Goal: Information Seeking & Learning: Learn about a topic

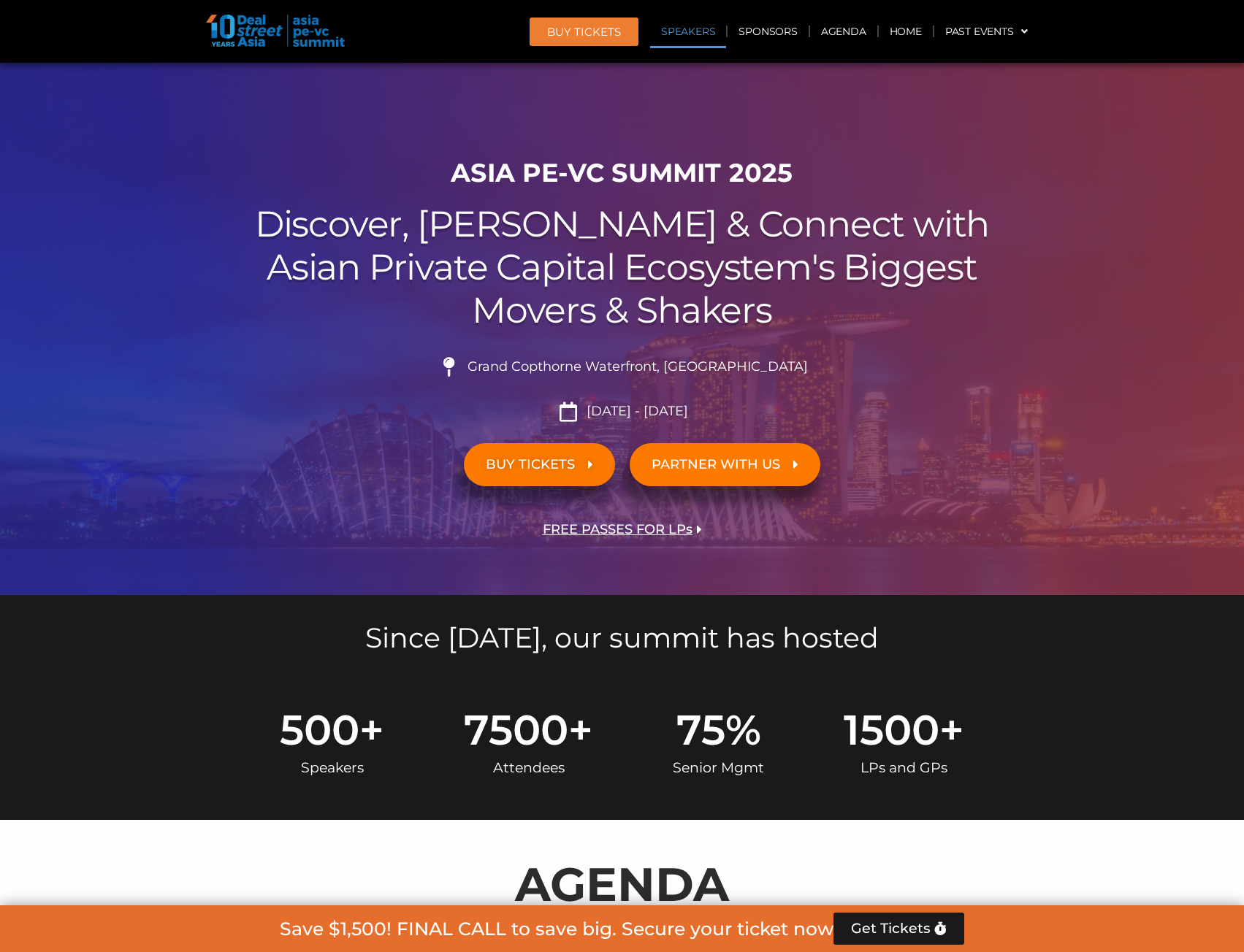
click at [692, 34] on link "Speakers" at bounding box center [688, 31] width 76 height 34
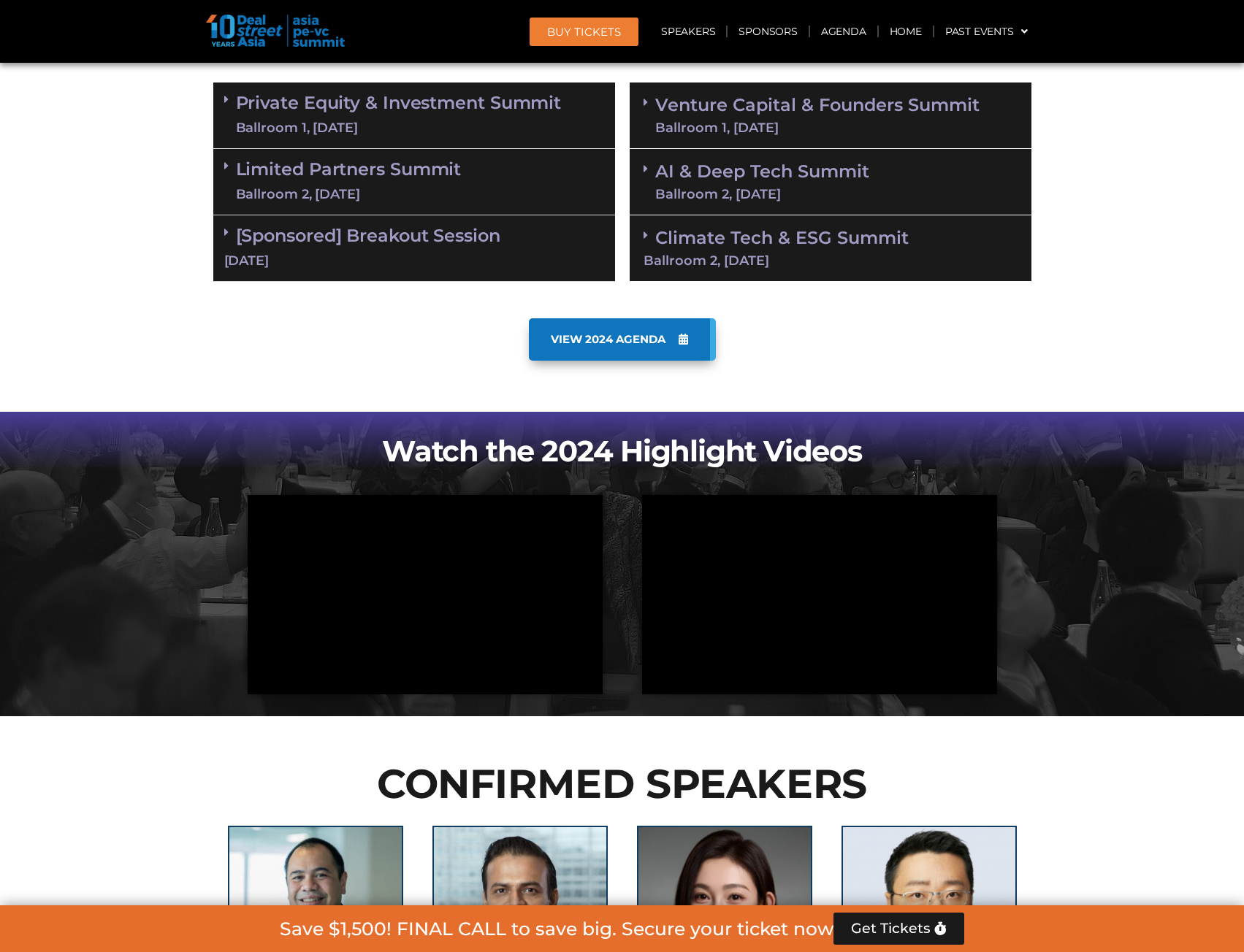
scroll to position [1587, 0]
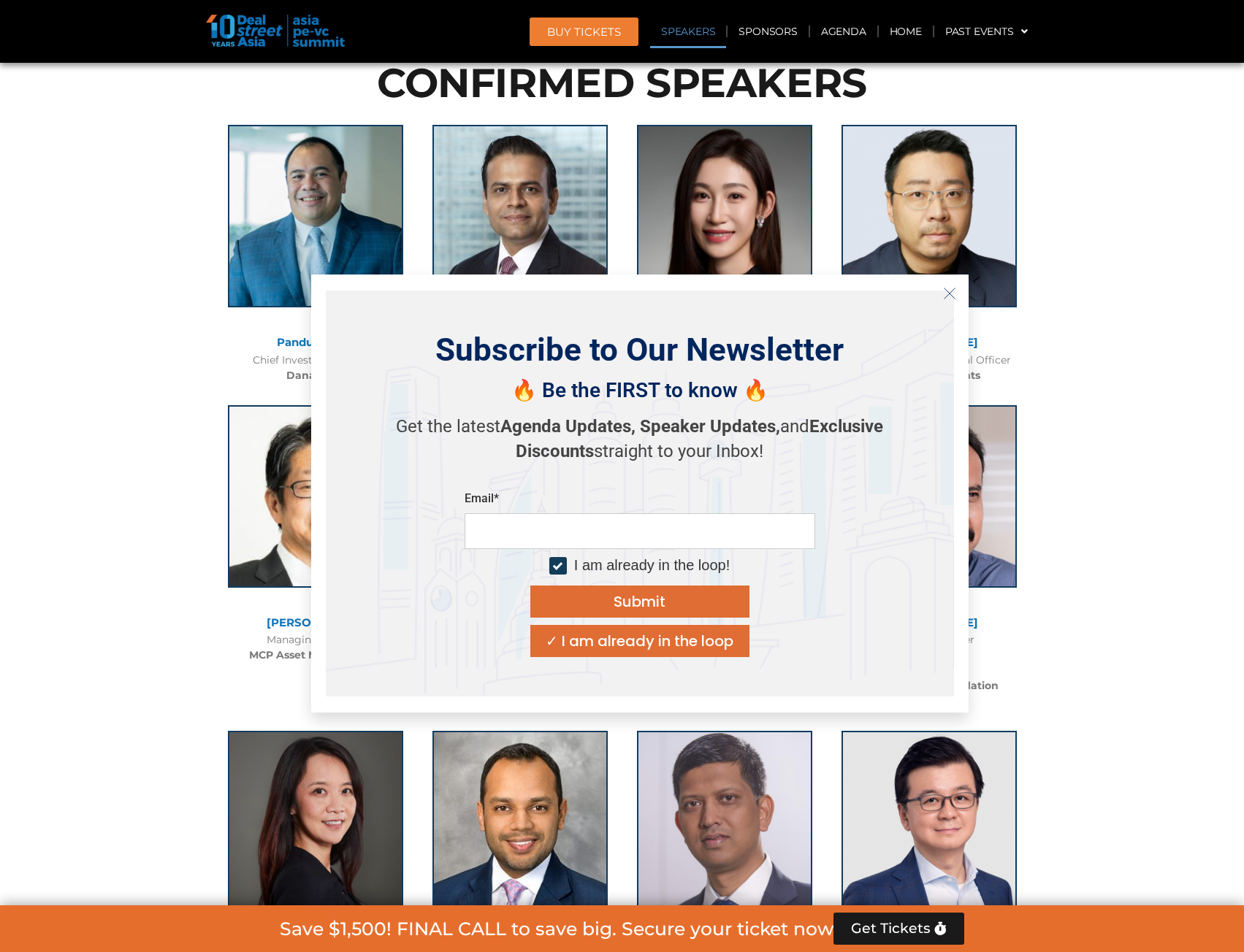
click at [949, 298] on icon "Close" at bounding box center [951, 293] width 13 height 13
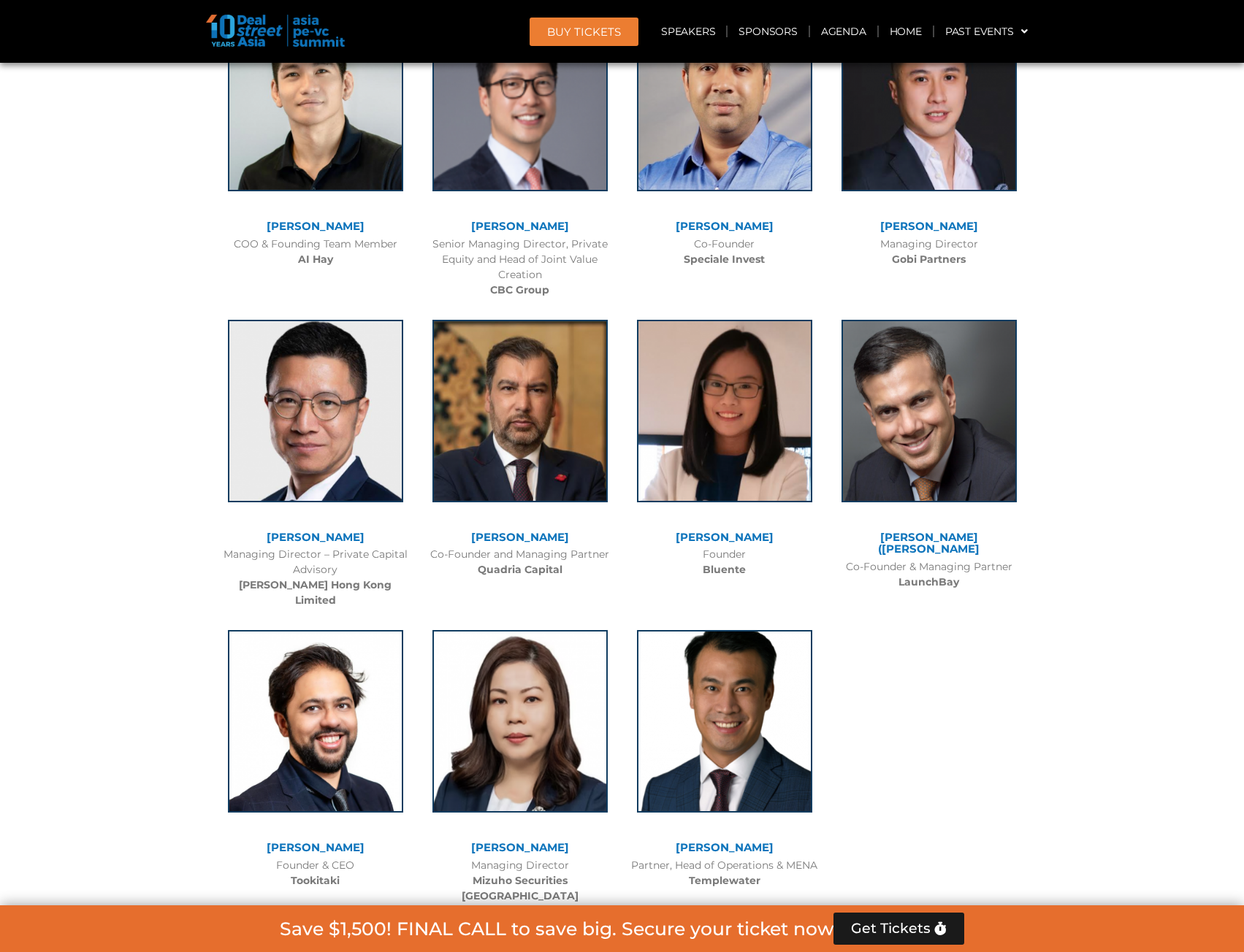
scroll to position [9183, 0]
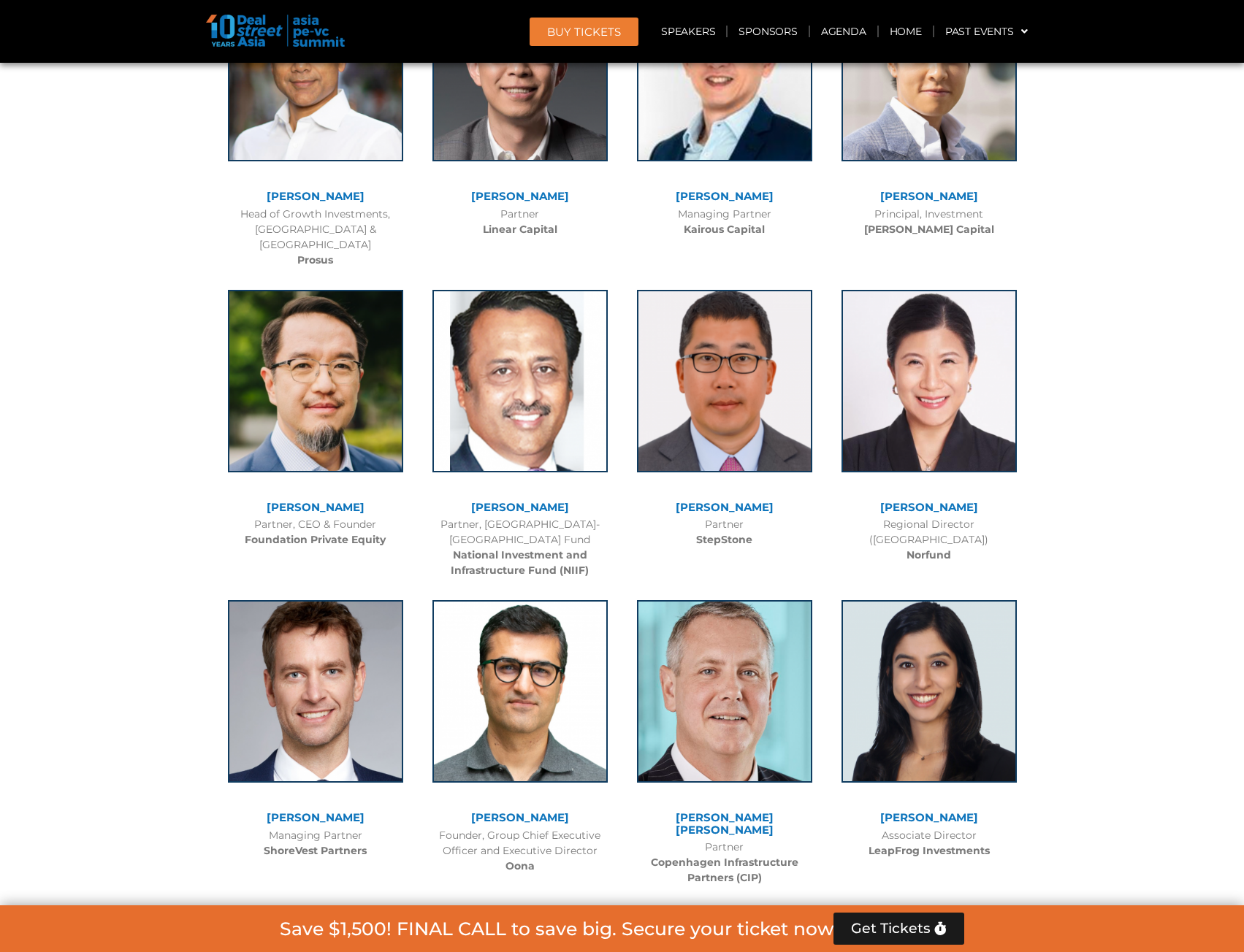
click at [702, 500] on link "[PERSON_NAME]" at bounding box center [725, 507] width 98 height 13
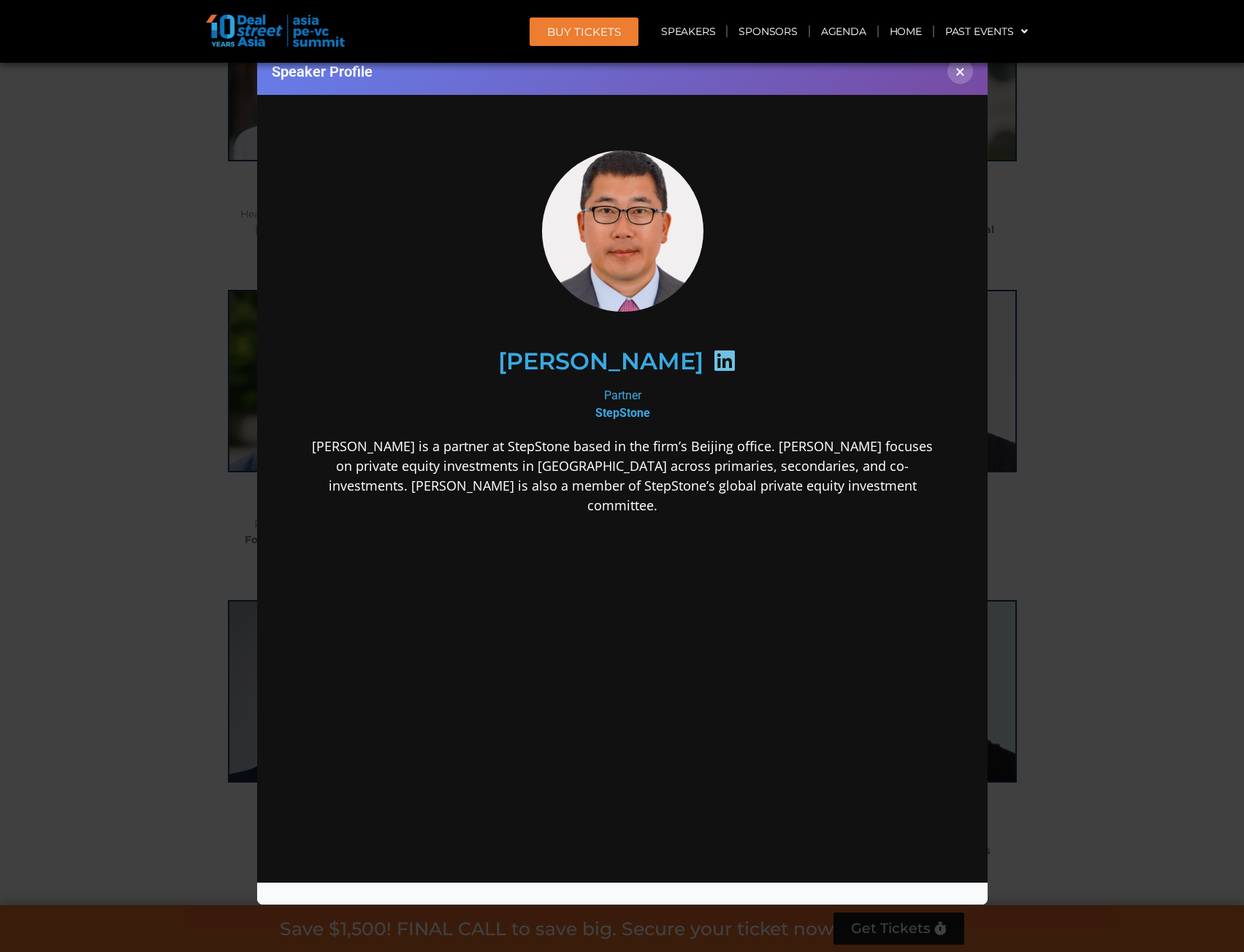
scroll to position [0, 0]
click at [964, 77] on button "×" at bounding box center [960, 71] width 26 height 26
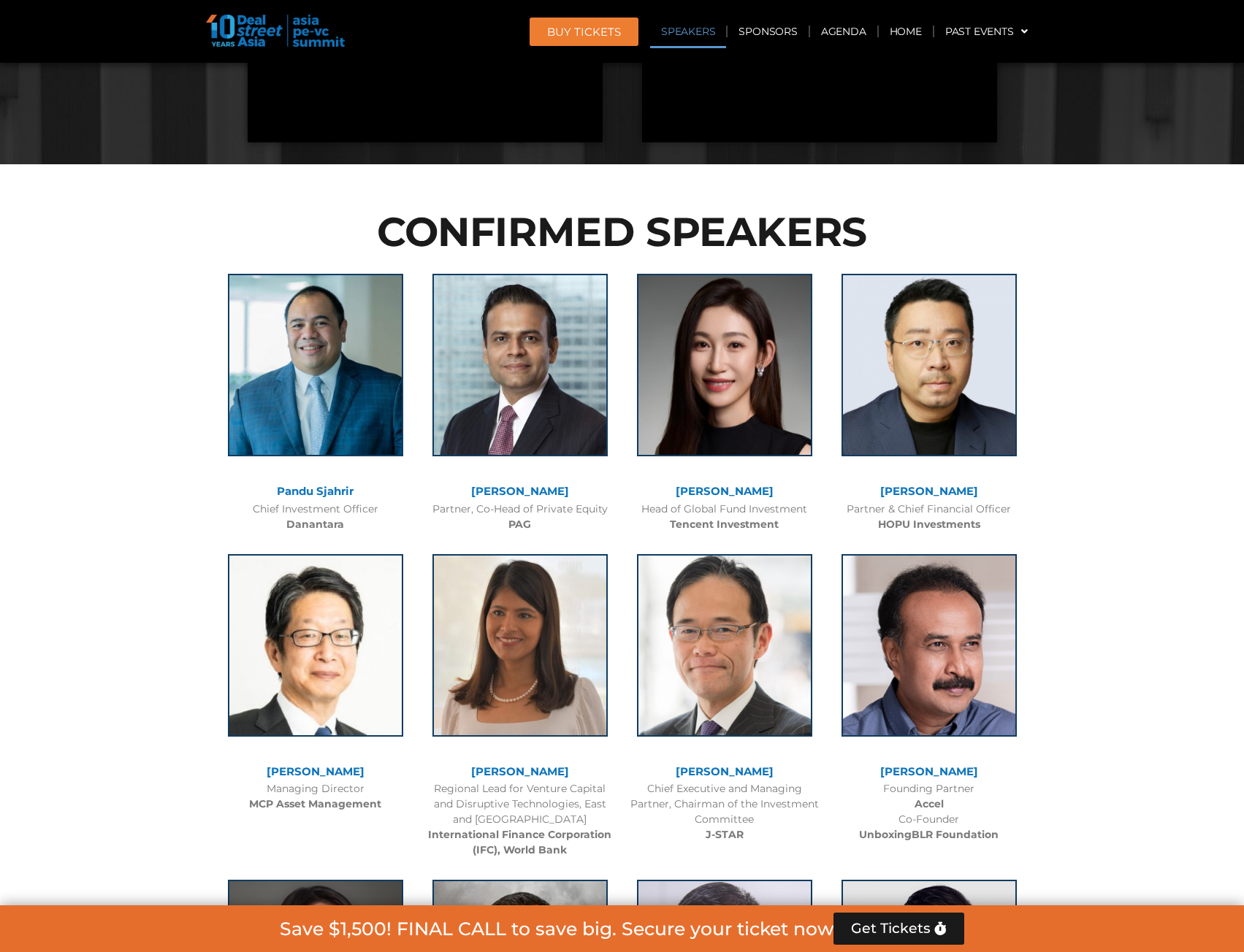
scroll to position [1347, 0]
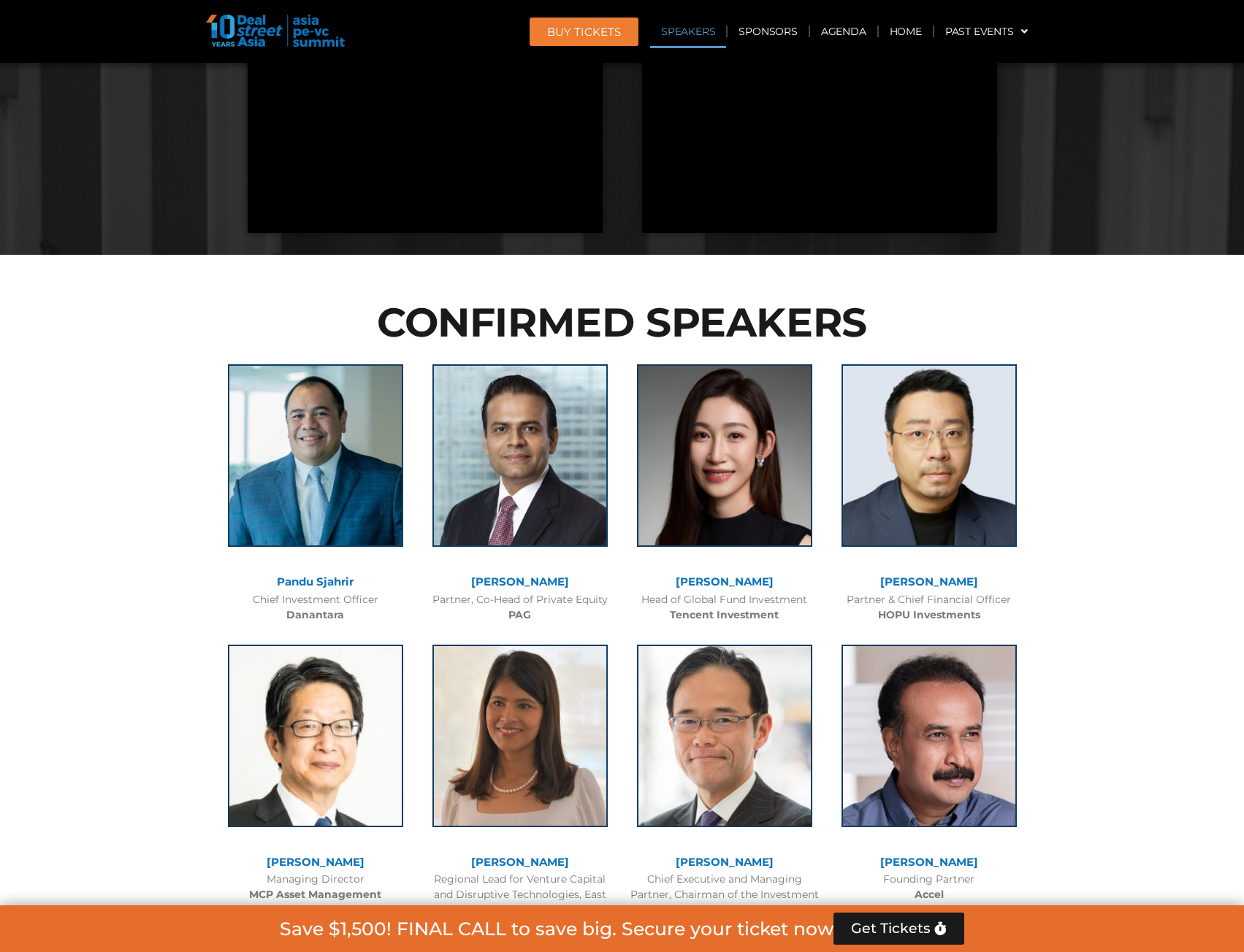
click at [733, 584] on link "[PERSON_NAME]" at bounding box center [725, 582] width 98 height 13
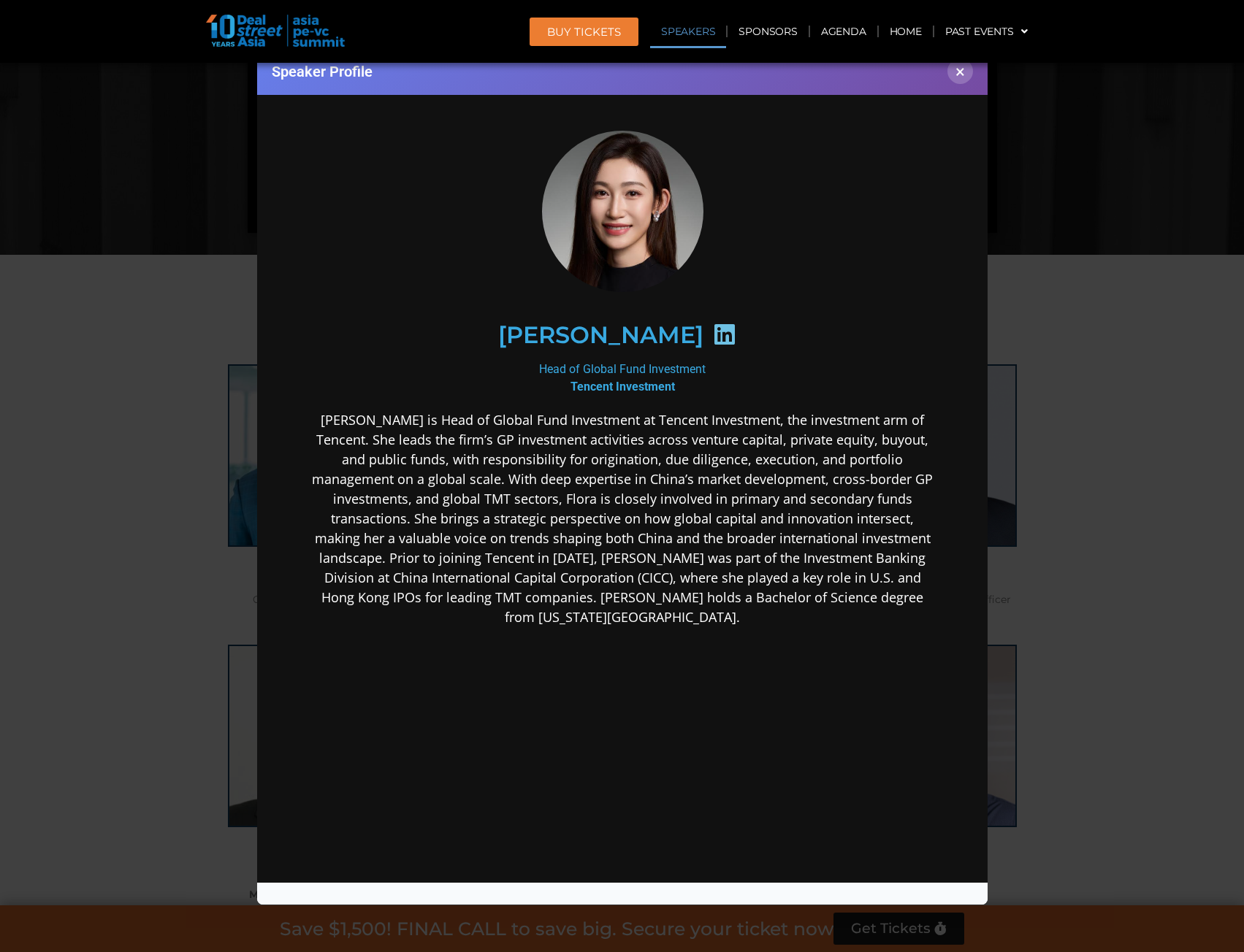
scroll to position [17, 0]
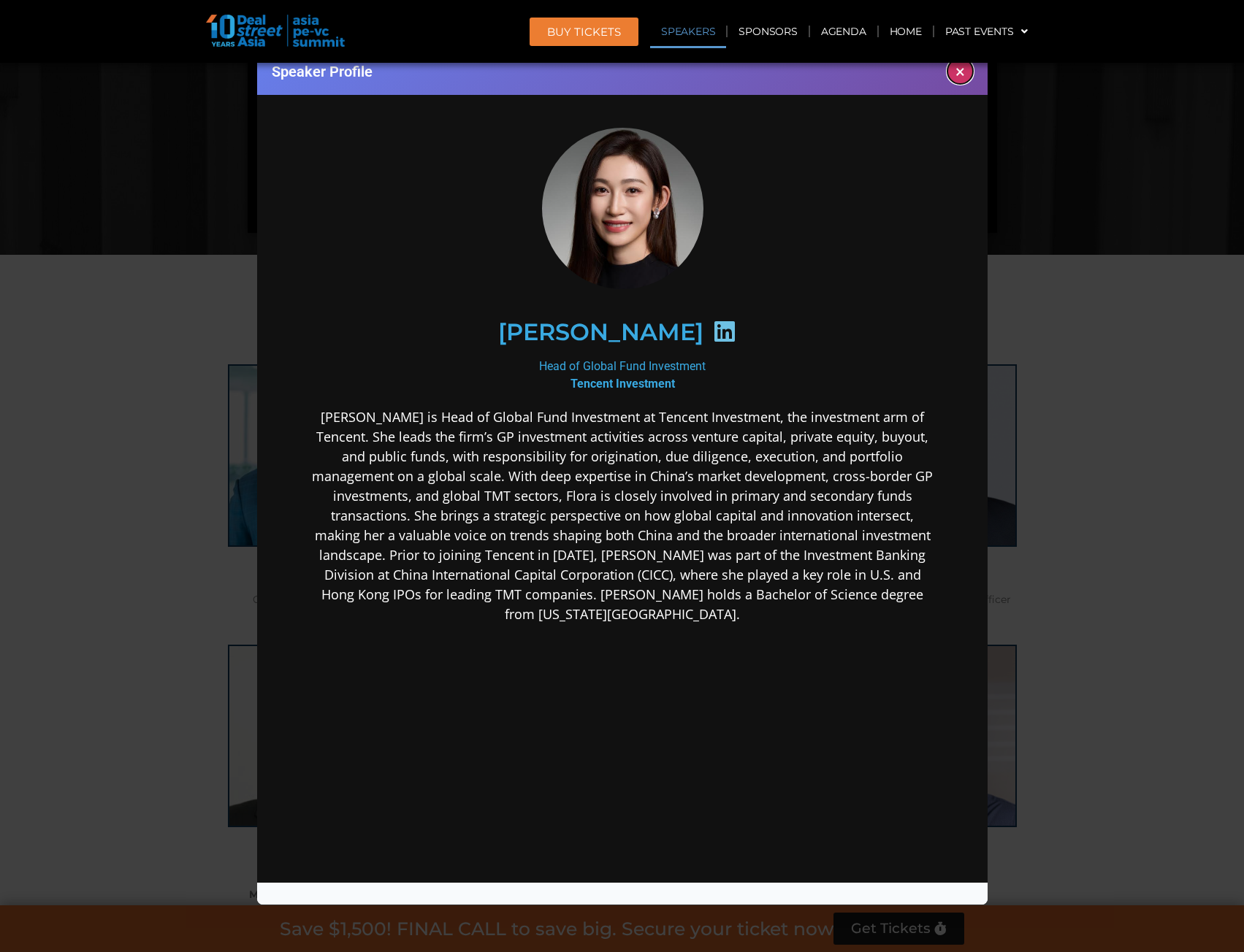
click at [958, 71] on button "×" at bounding box center [960, 71] width 26 height 26
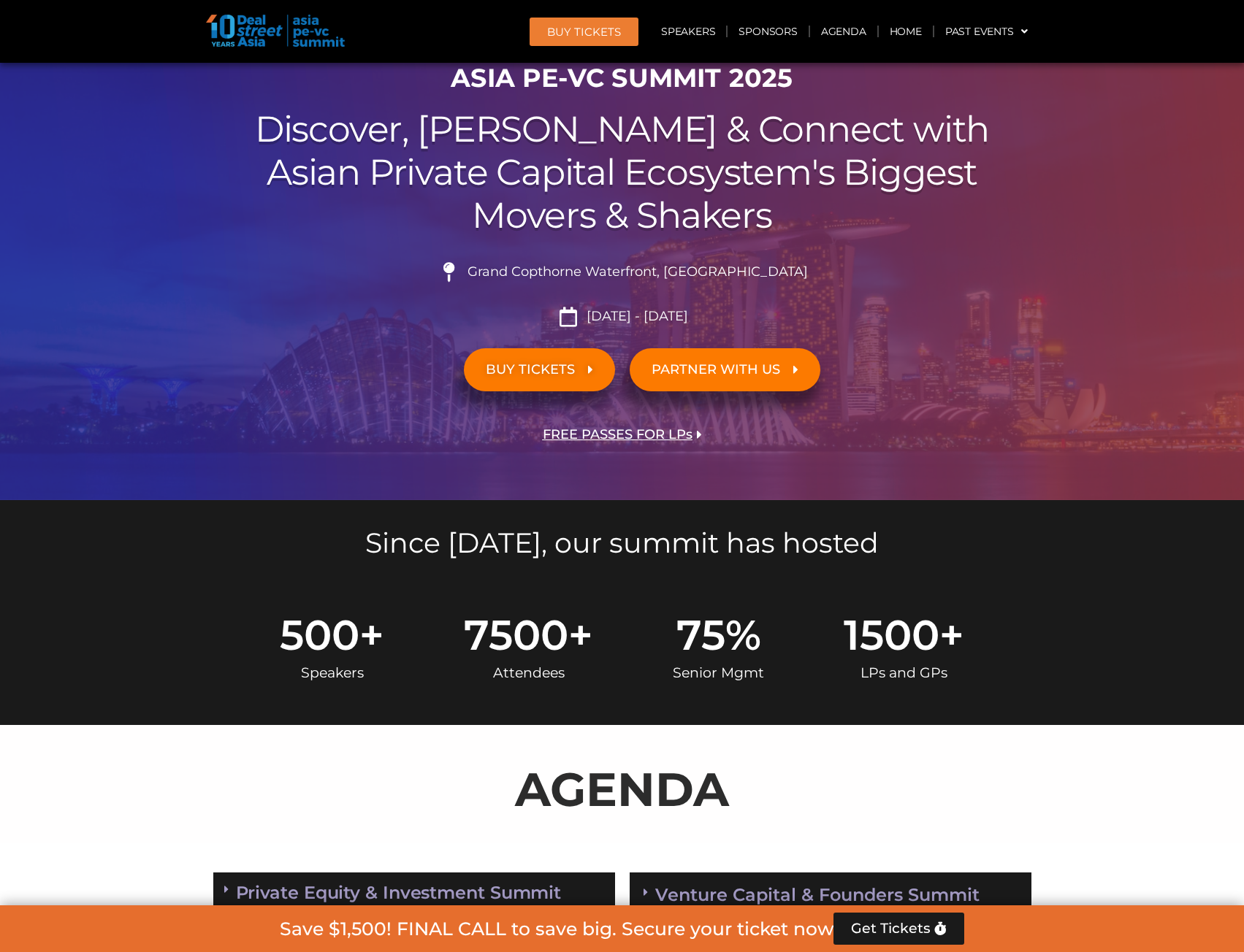
scroll to position [0, 0]
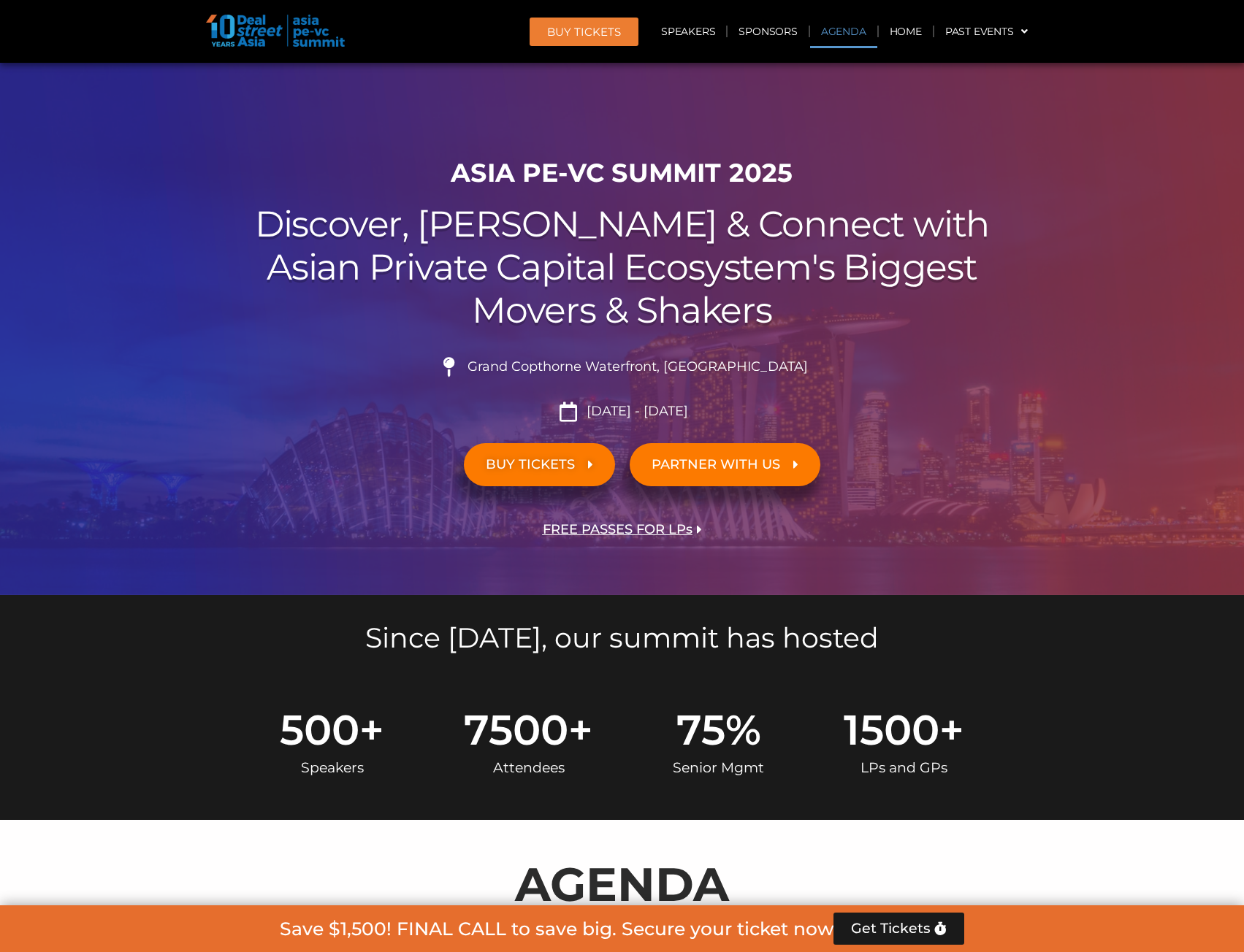
click at [839, 29] on link "Agenda" at bounding box center [844, 31] width 67 height 34
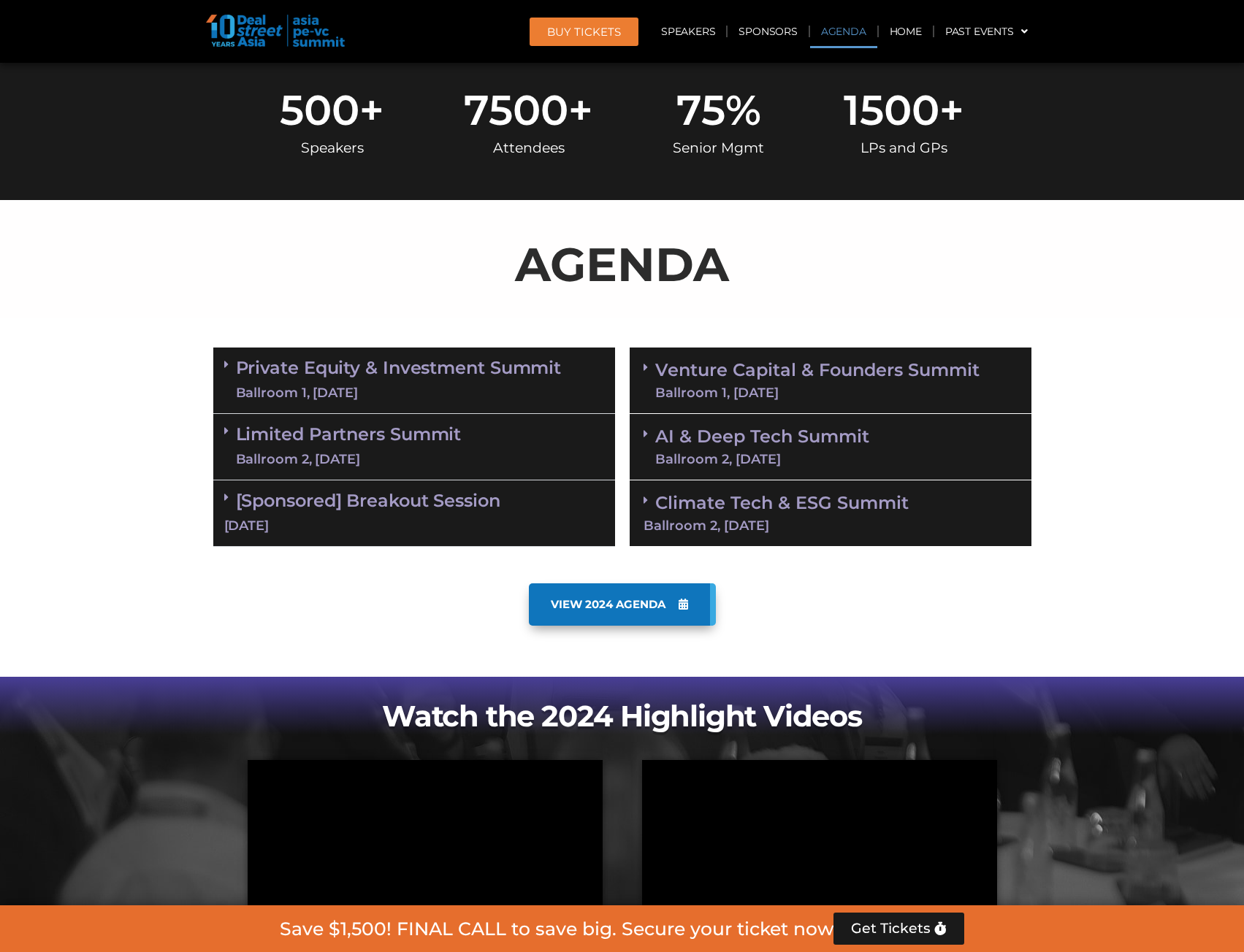
scroll to position [618, 0]
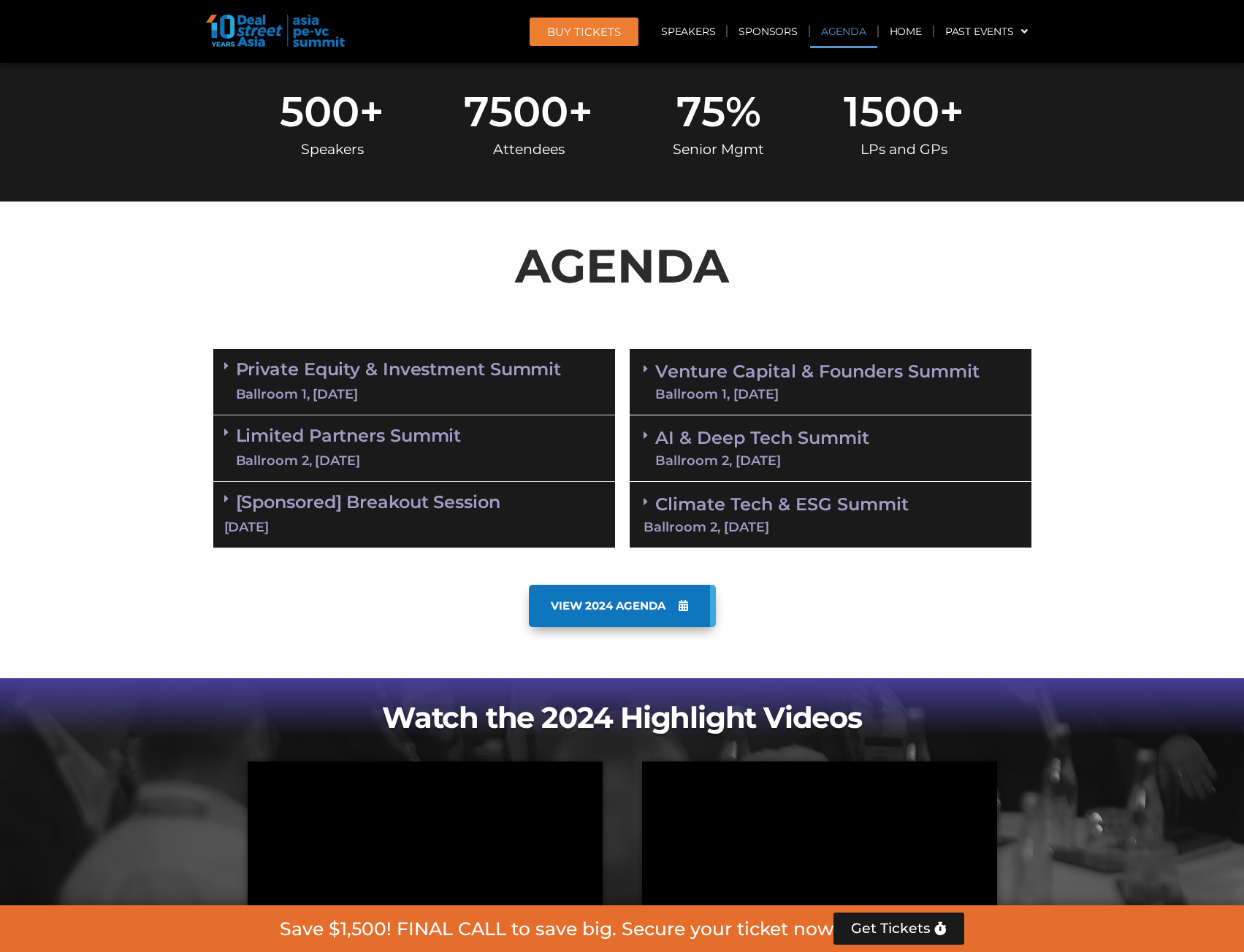
click at [248, 363] on link "Private Equity & Investment Summit Ballroom 1, [DATE]" at bounding box center [399, 383] width 326 height 44
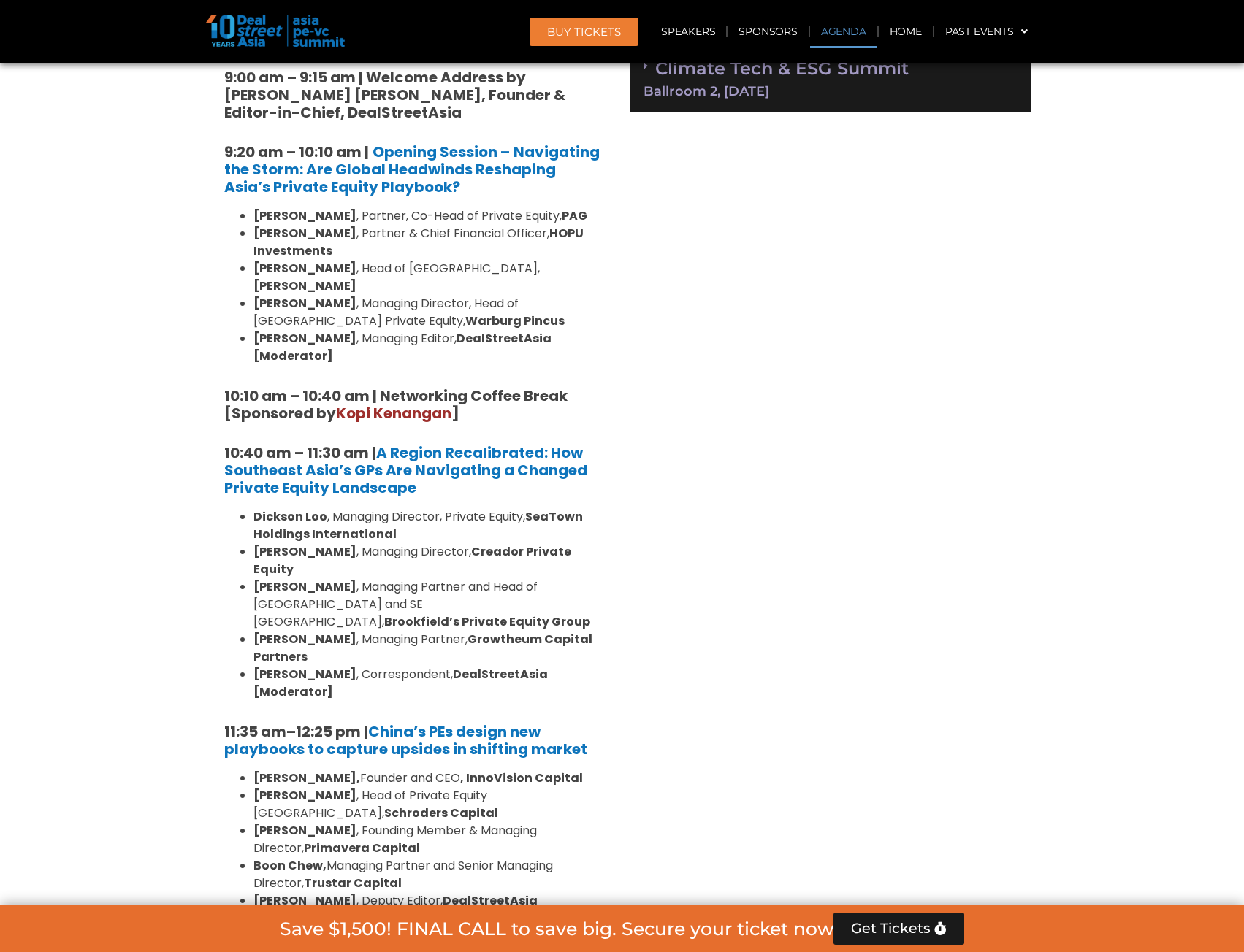
scroll to position [1056, 0]
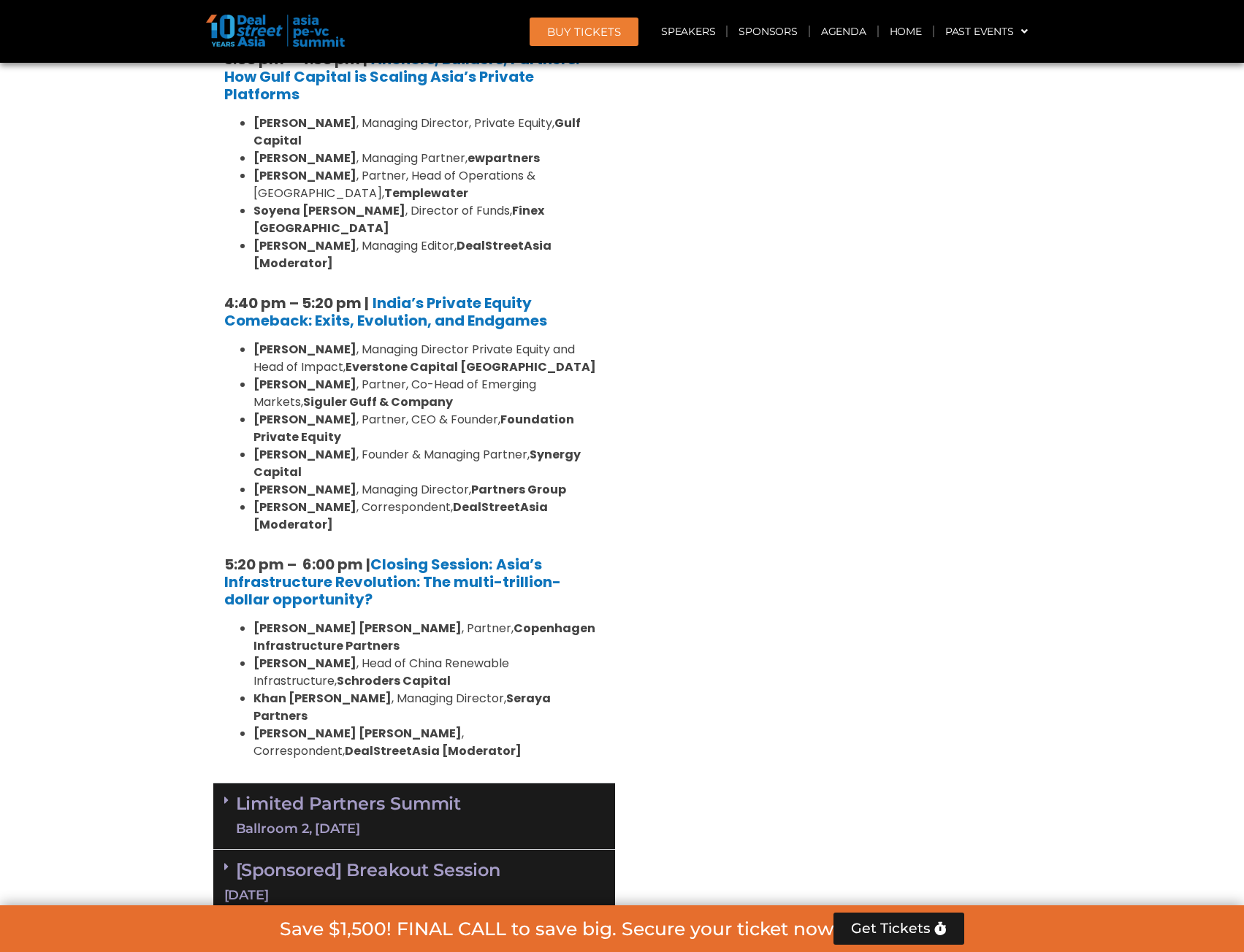
scroll to position [2810, 0]
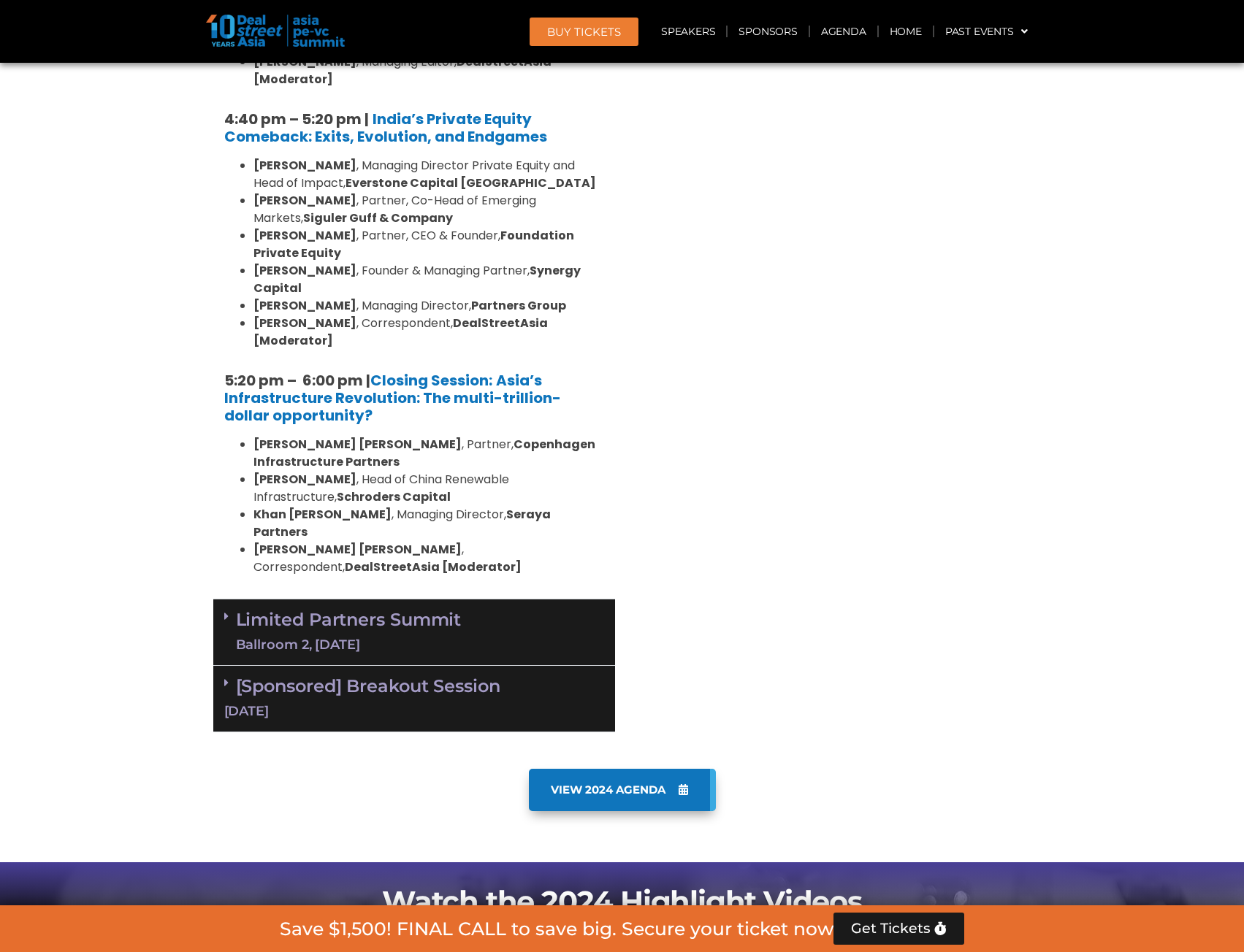
click at [262, 611] on link "Limited Partners [GEOGRAPHIC_DATA] 2, [DATE]" at bounding box center [348, 633] width 225 height 44
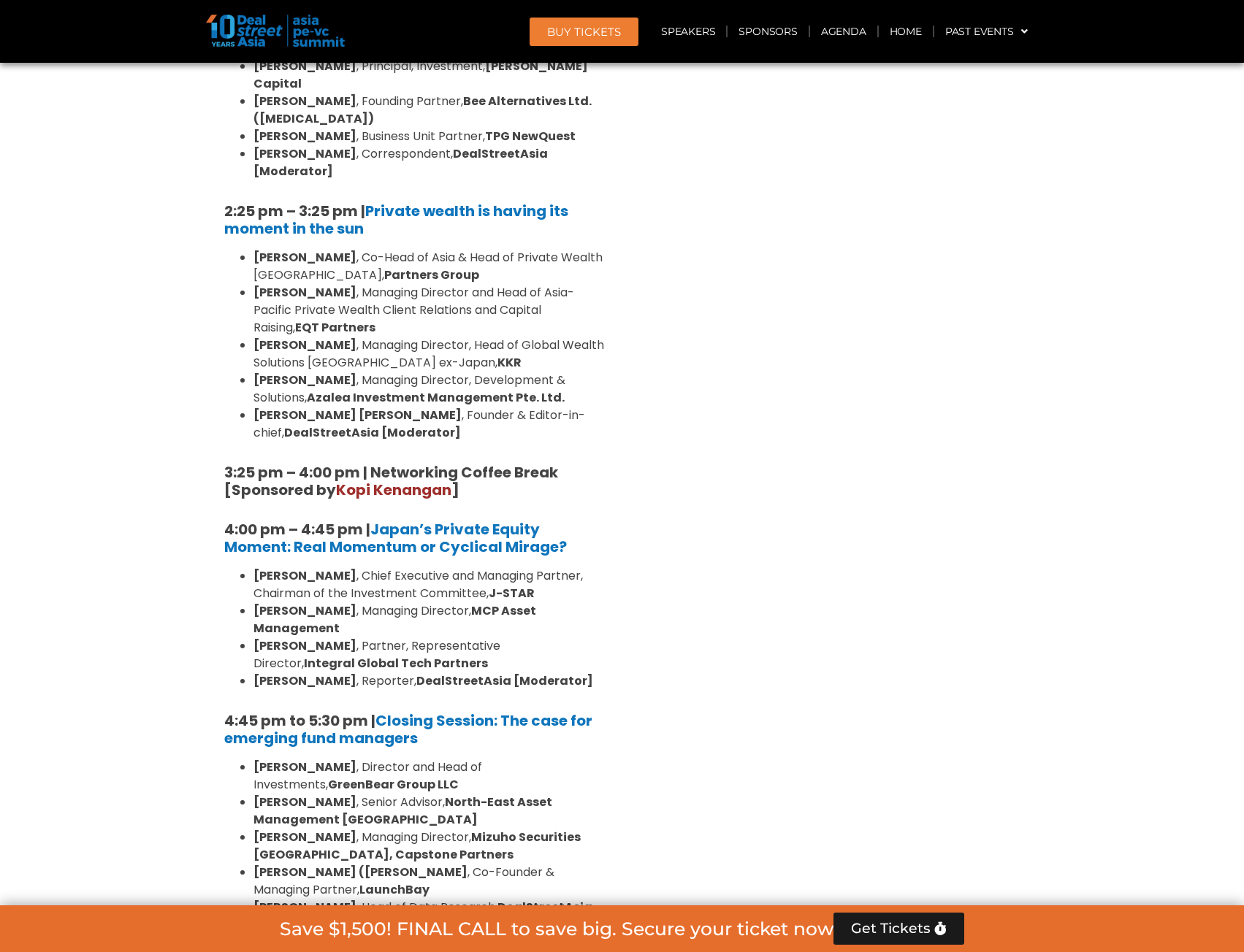
scroll to position [4124, 0]
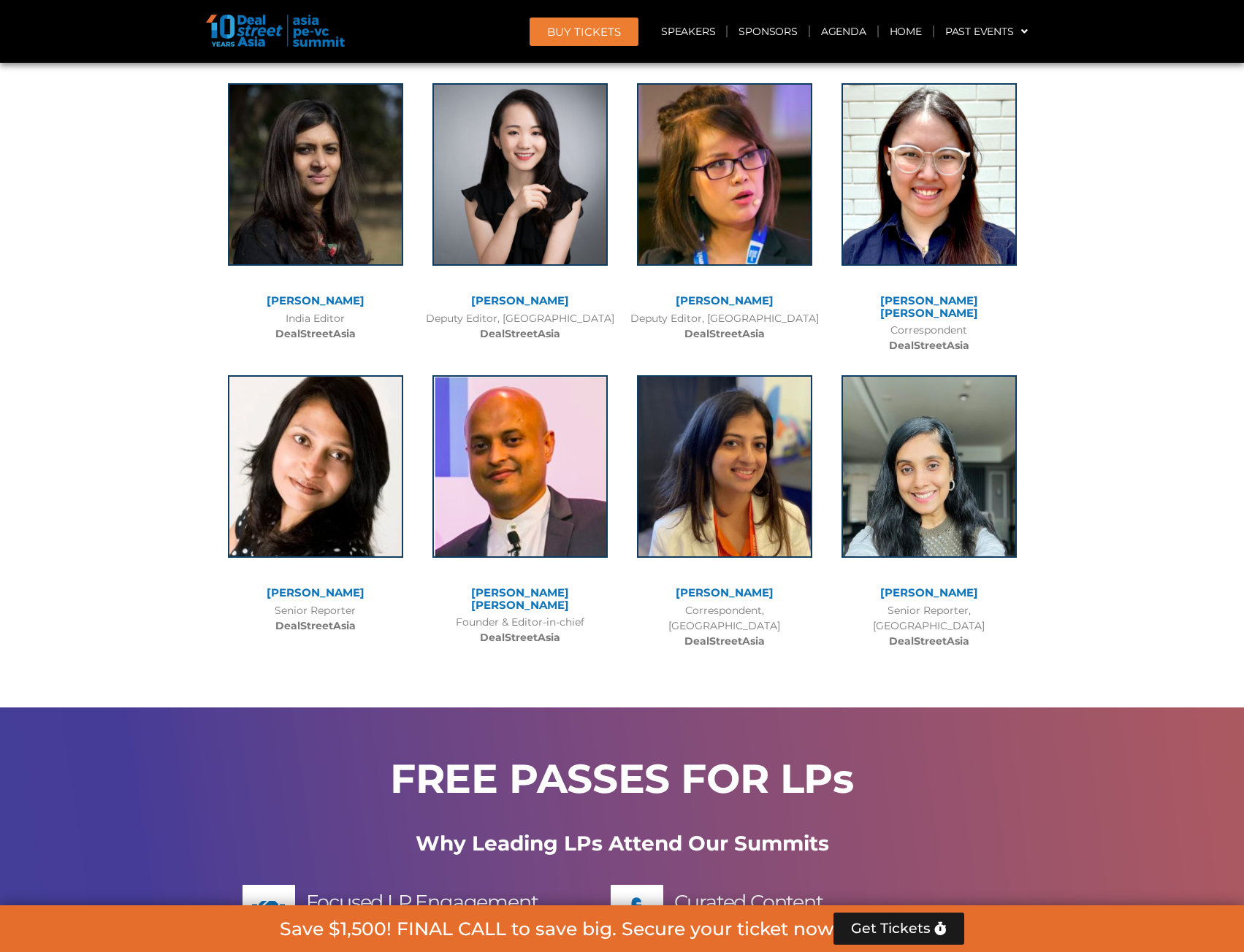
scroll to position [13877, 0]
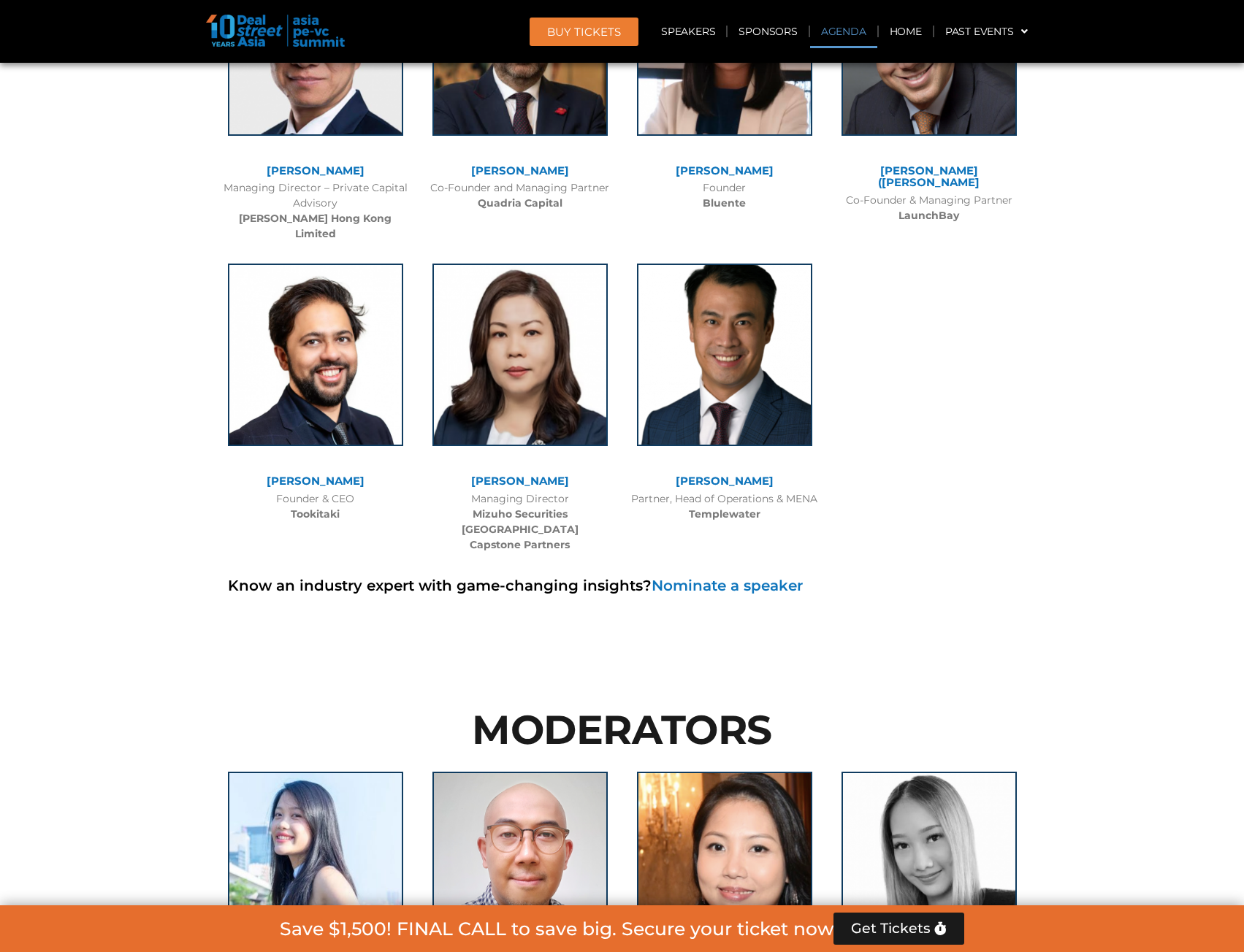
click at [827, 29] on link "Agenda" at bounding box center [844, 31] width 67 height 34
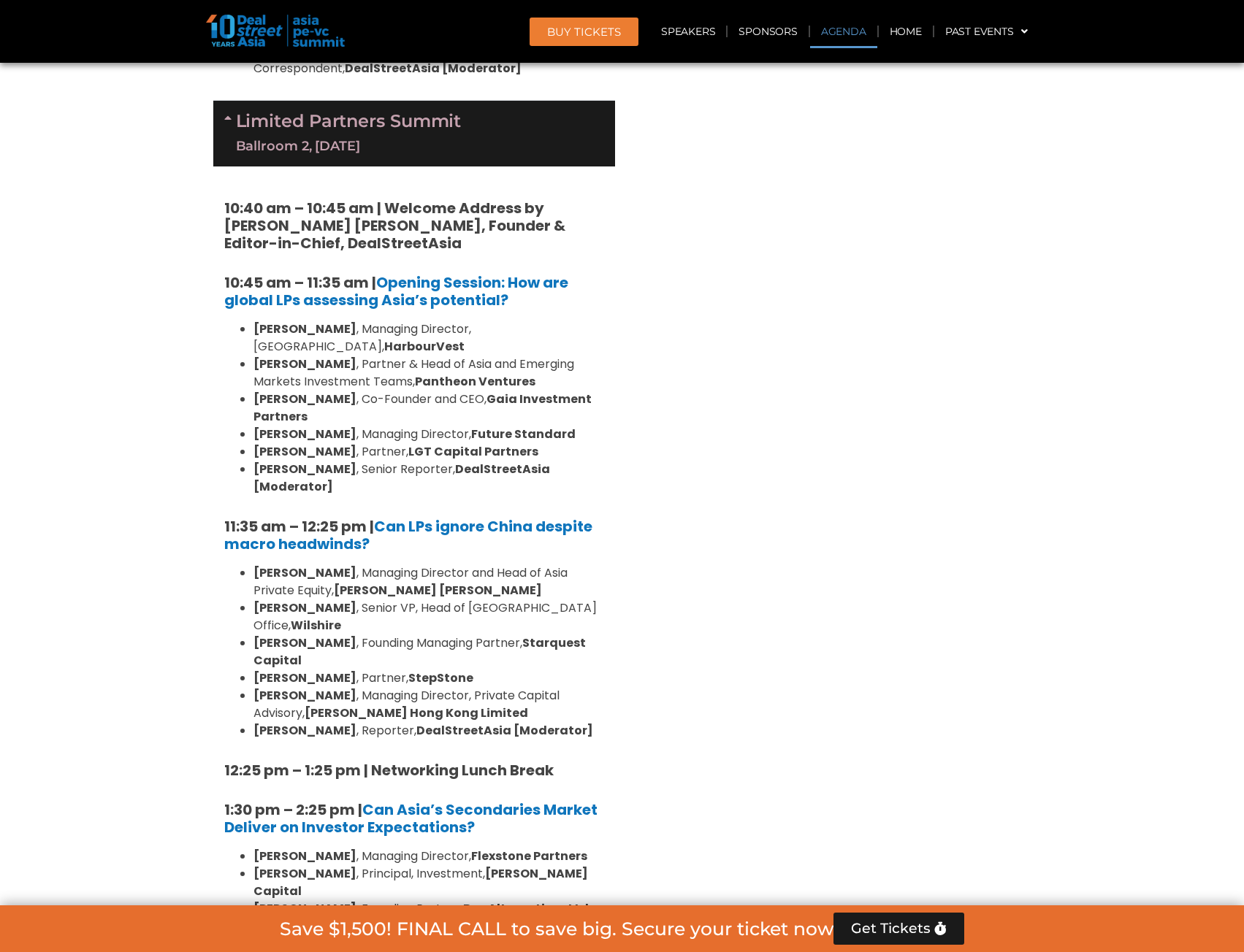
scroll to position [765, 0]
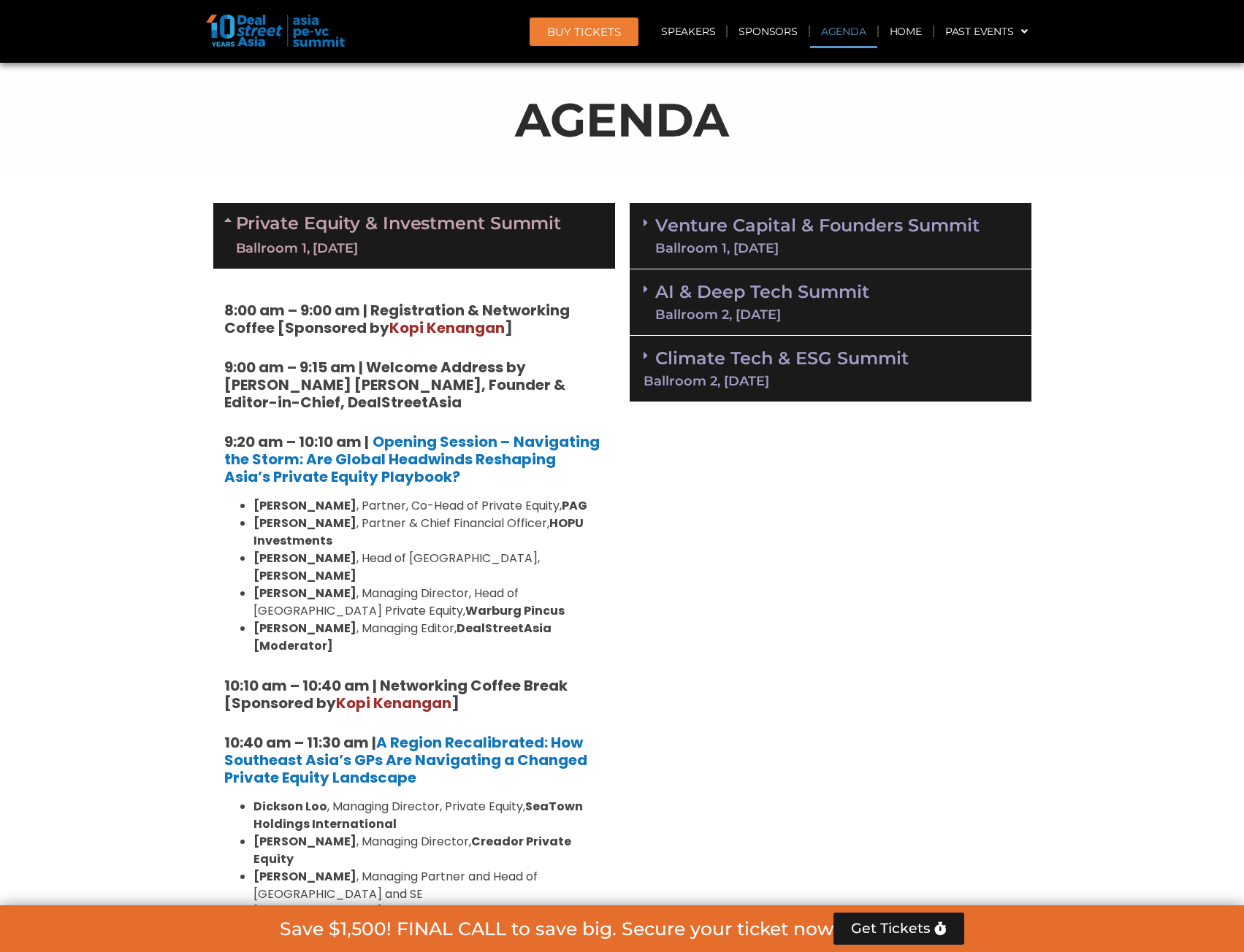
click at [225, 216] on icon at bounding box center [230, 220] width 12 height 12
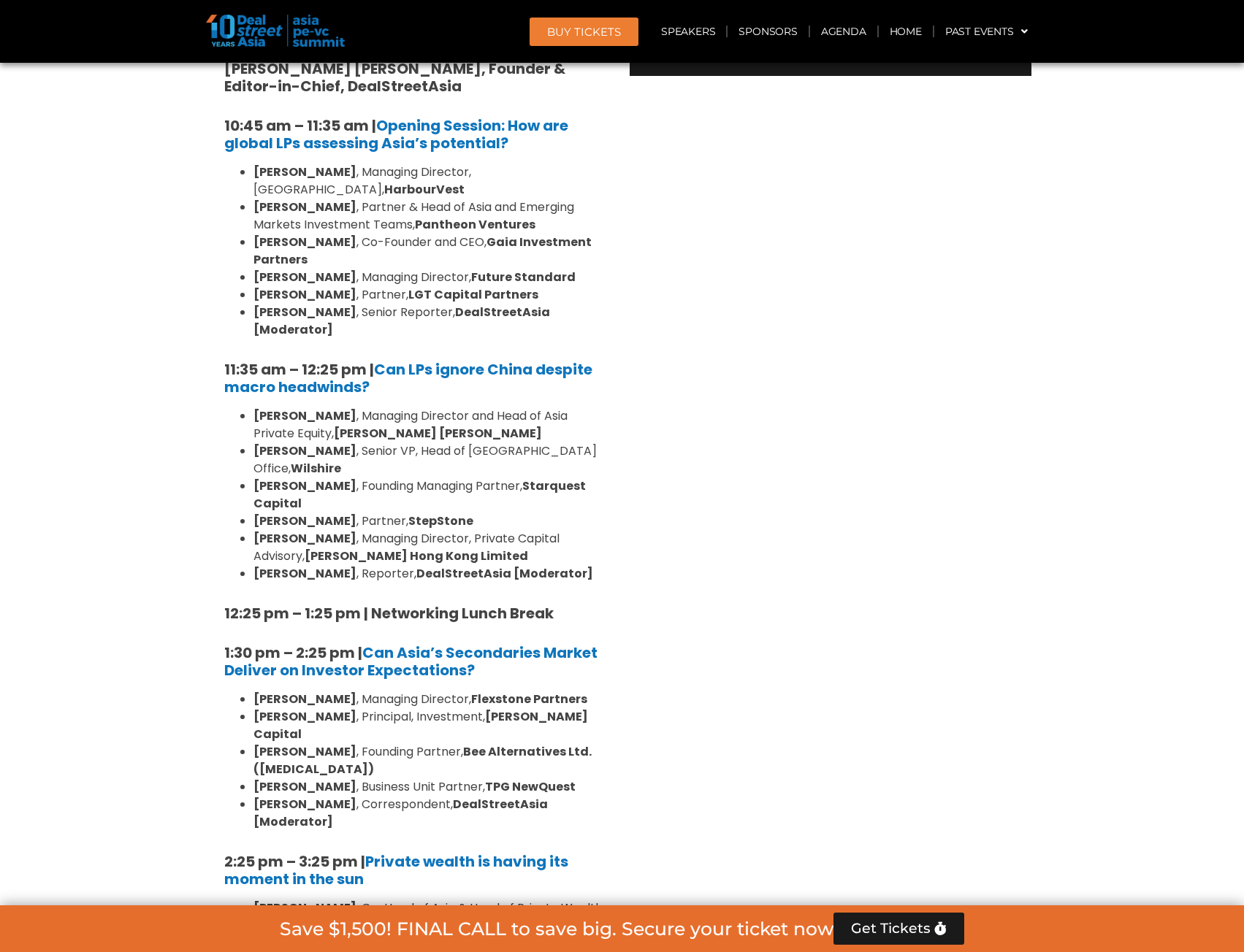
scroll to position [1096, 0]
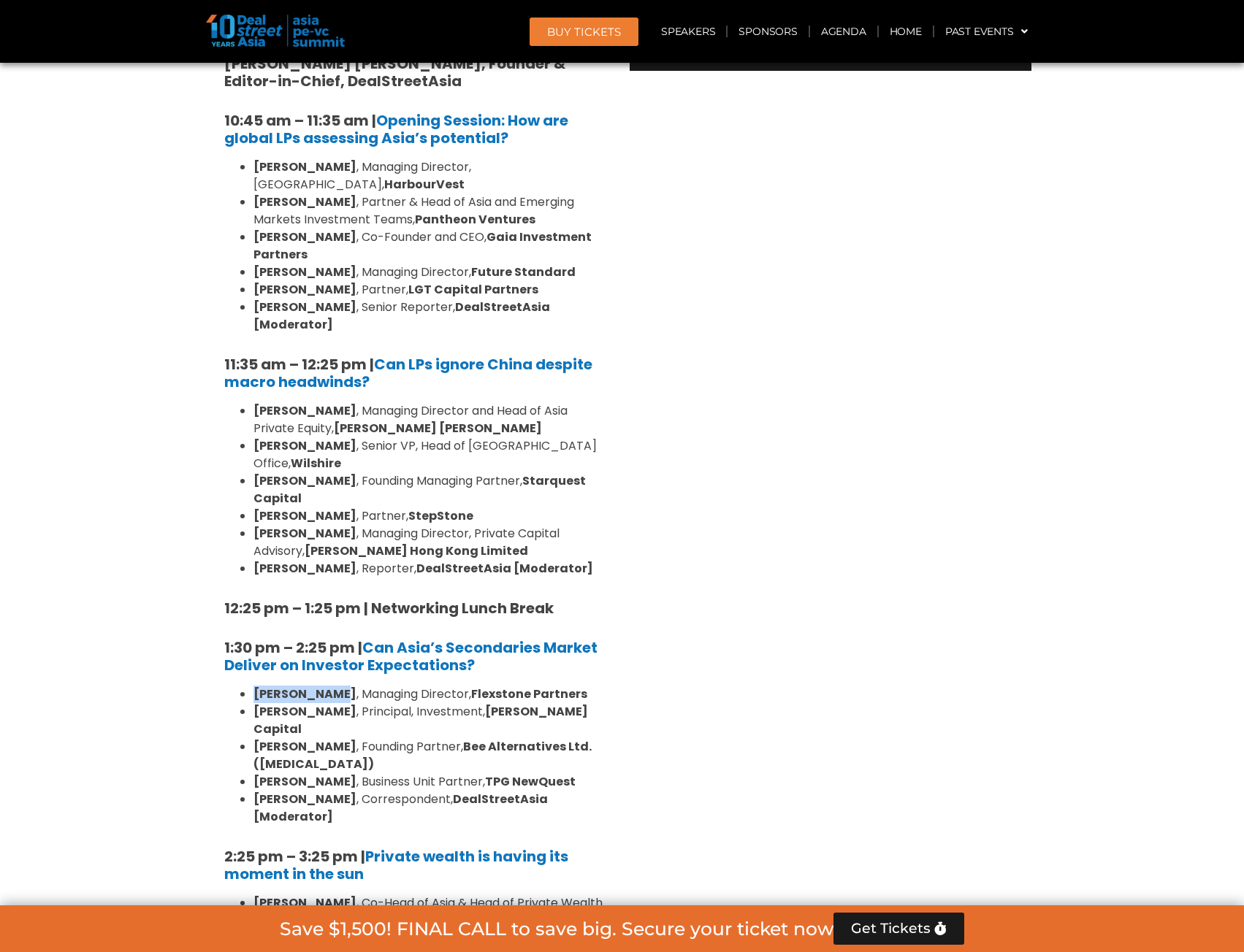
drag, startPoint x: 329, startPoint y: 639, endPoint x: 246, endPoint y: 645, distance: 83.2
click at [246, 685] on ul "[PERSON_NAME] , Managing Director, Flexstone Partners [PERSON_NAME] , Principal…" at bounding box center [414, 755] width 380 height 140
